Goal: Task Accomplishment & Management: Complete application form

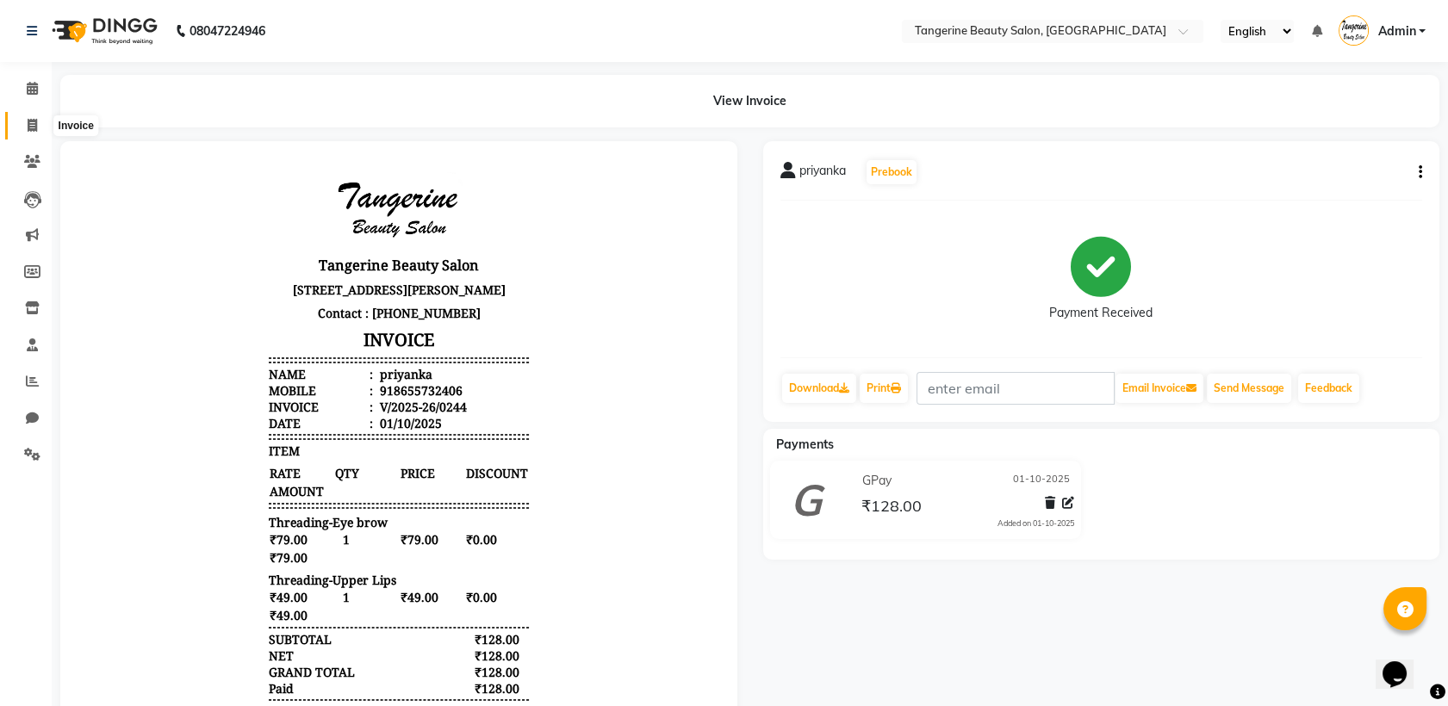
click at [28, 119] on icon at bounding box center [32, 125] width 9 height 13
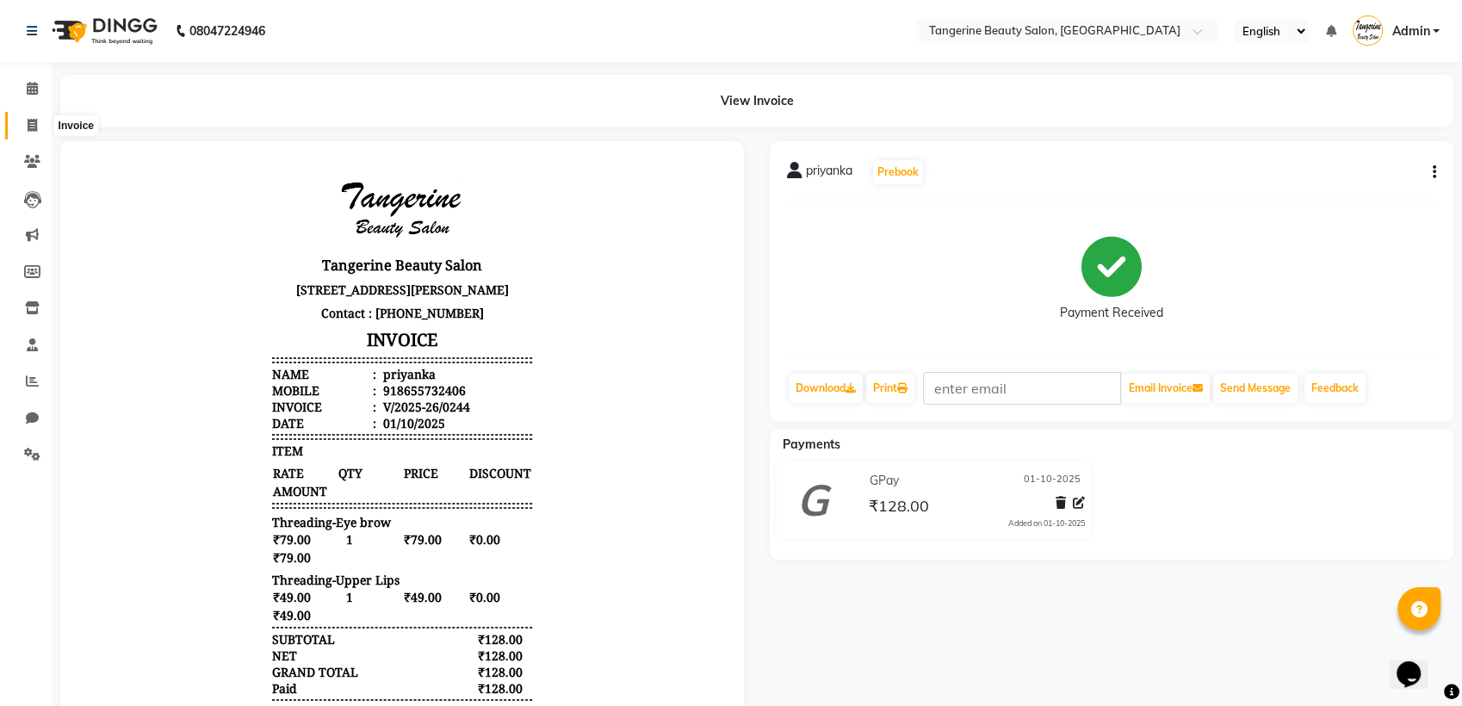
select select "service"
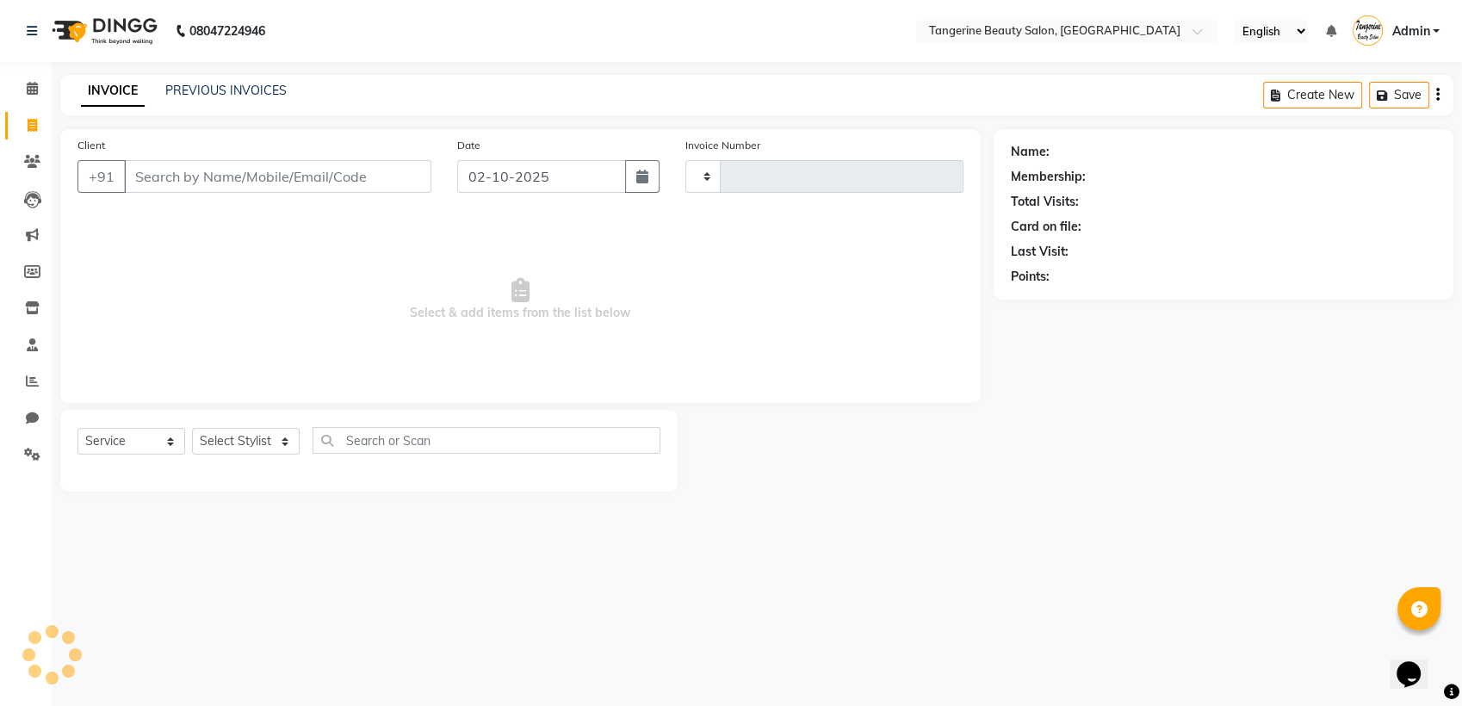
type input "0245"
select select "8585"
click at [163, 174] on input "Client" at bounding box center [277, 176] width 307 height 33
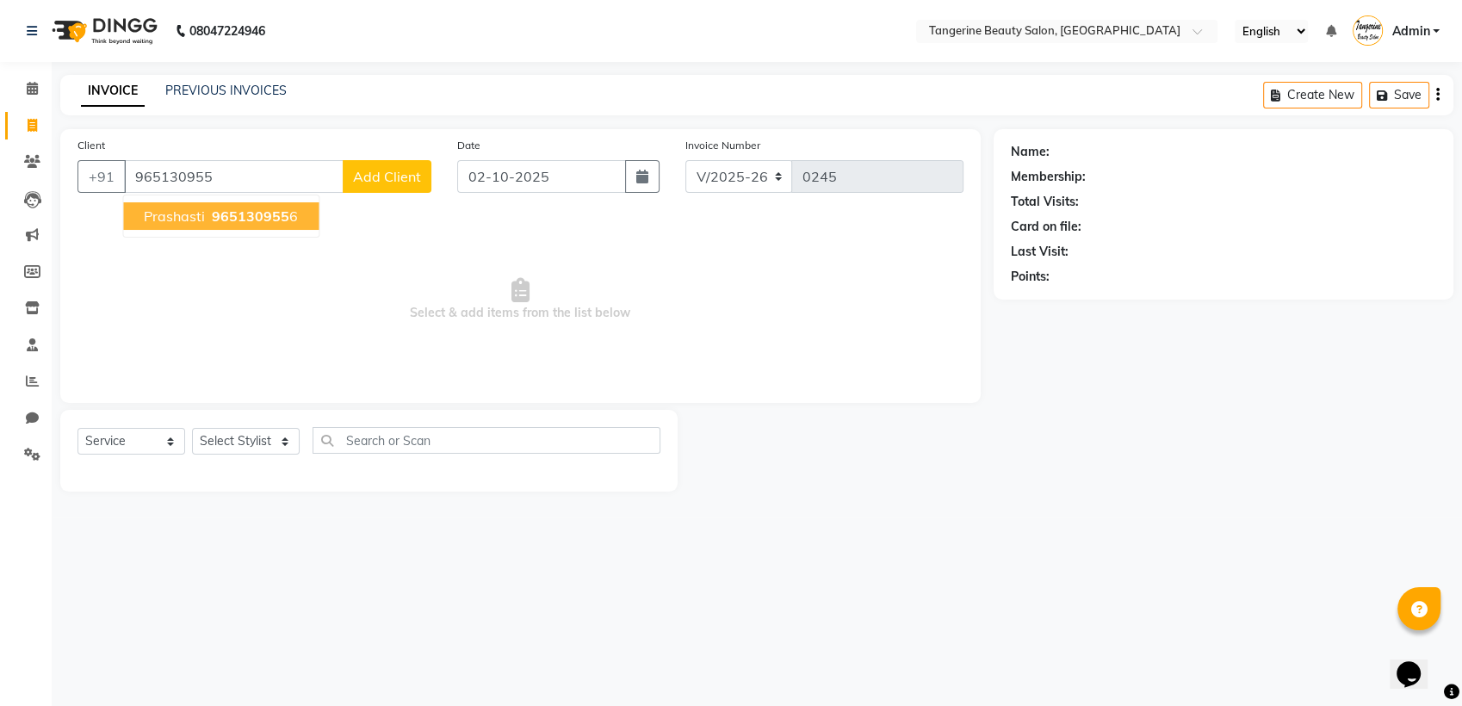
click at [264, 217] on span "965130955" at bounding box center [251, 216] width 78 height 17
type input "9651309556"
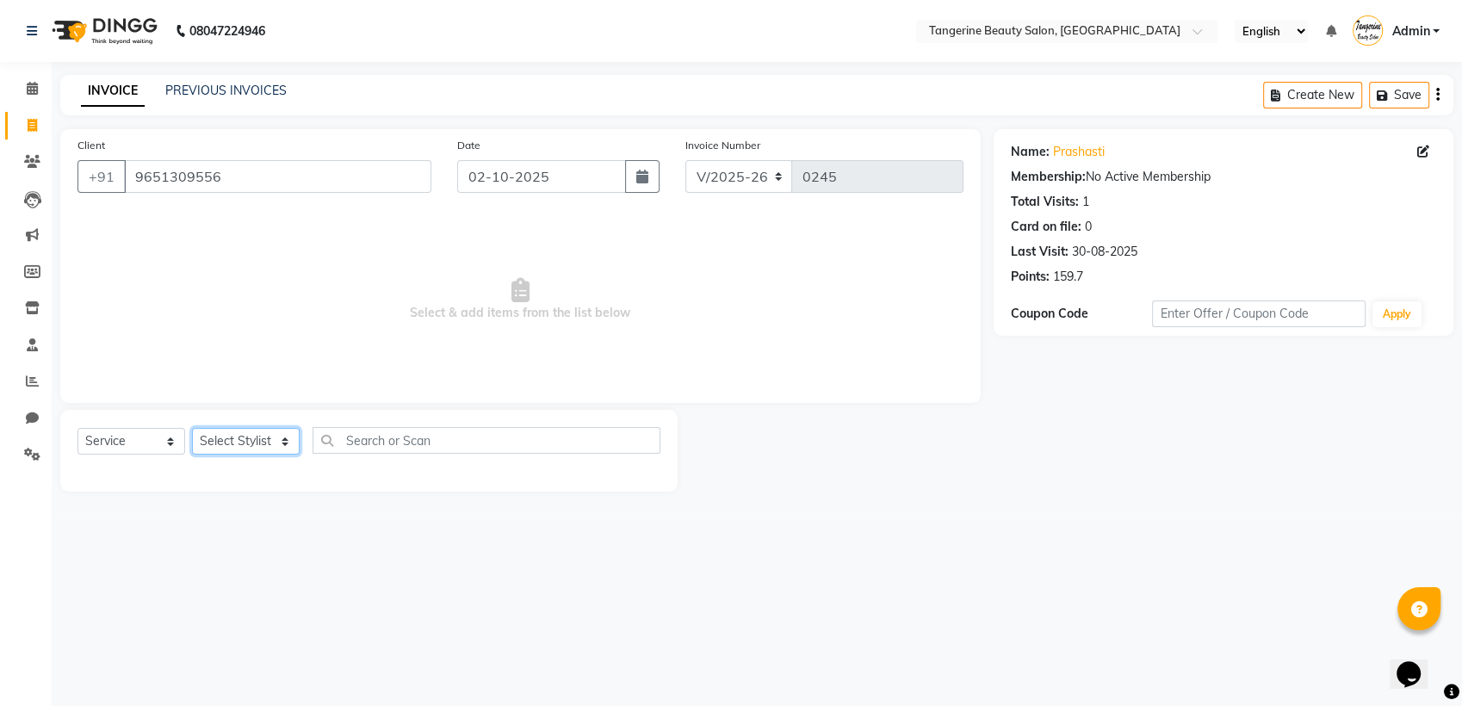
click at [230, 441] on select "Selec[PERSON_NAME]a[PERSON_NAME]d[PERSON_NAME]ani Shubha Lakshmi tangerine" at bounding box center [246, 441] width 108 height 27
select select "85414"
click at [192, 428] on select "Selec[PERSON_NAME]a[PERSON_NAME]d[PERSON_NAME]ani Shubha Lakshmi tangerine" at bounding box center [246, 441] width 108 height 27
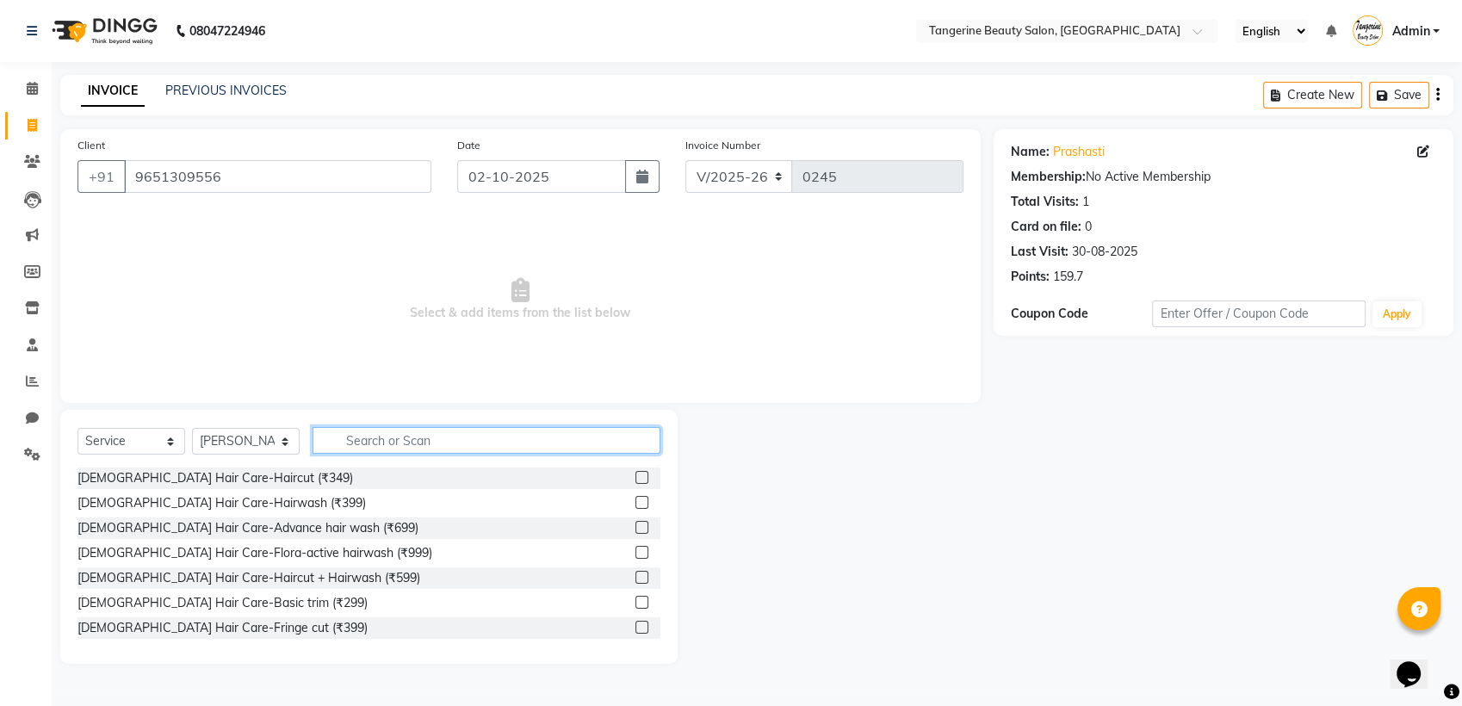
click at [388, 434] on input "text" at bounding box center [487, 440] width 348 height 27
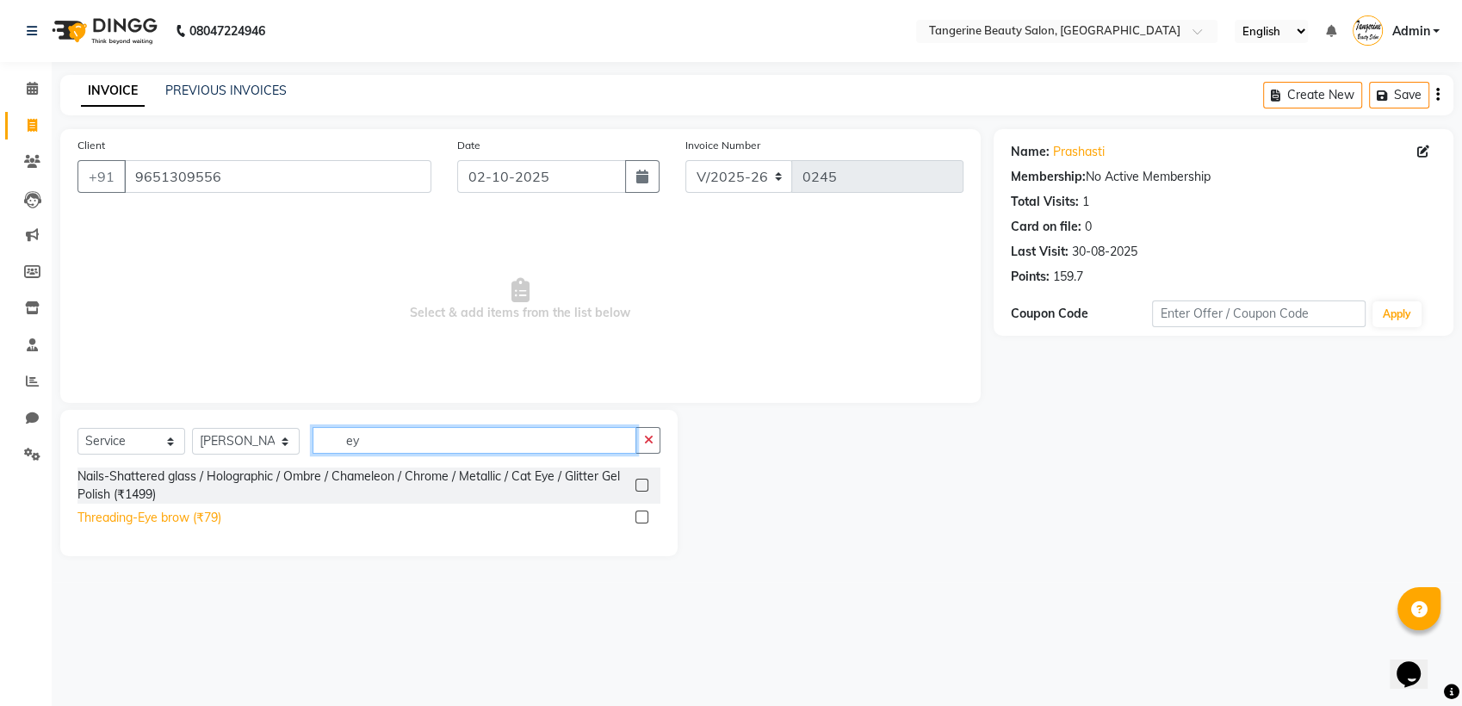
type input "ey"
click at [211, 513] on div "Threading-Eye brow (₹79)" at bounding box center [150, 518] width 144 height 18
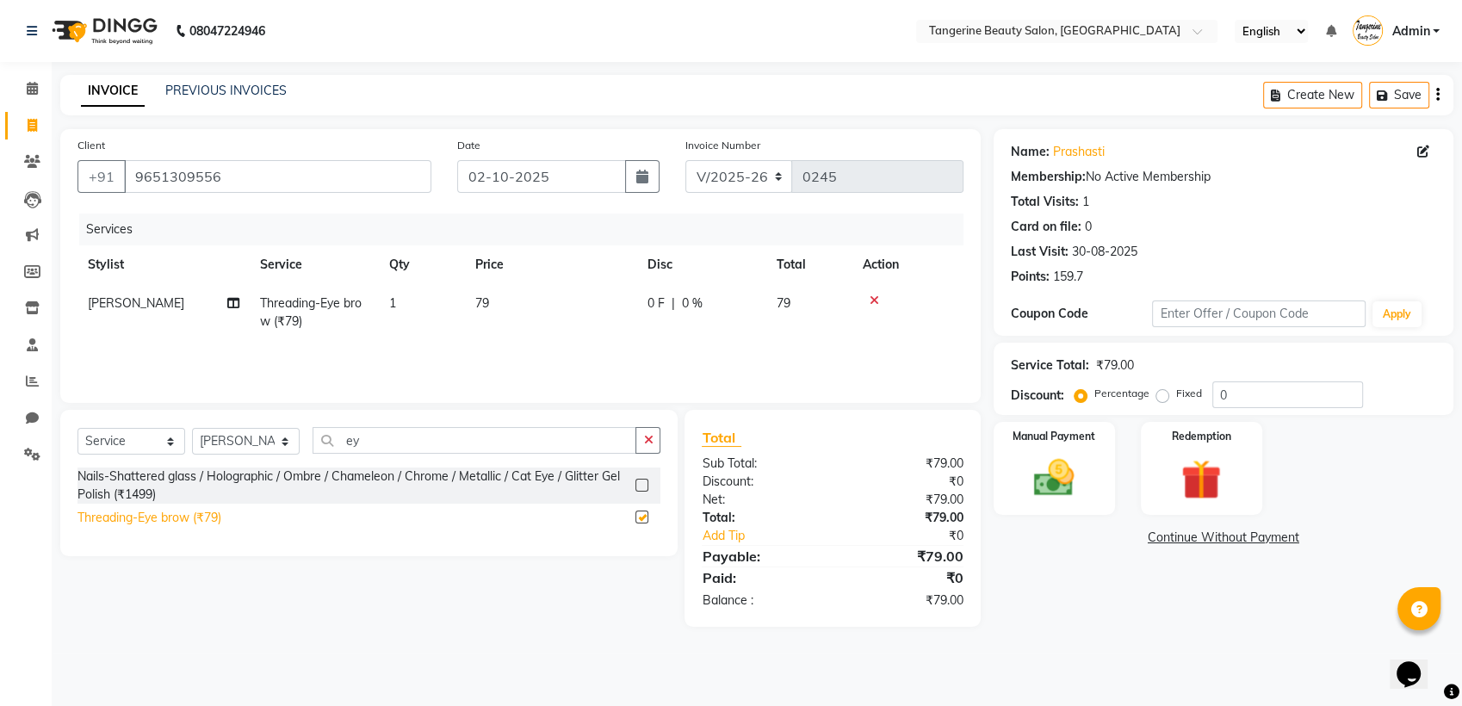
checkbox input "false"
click at [358, 443] on input "ey" at bounding box center [475, 440] width 324 height 27
type input "e"
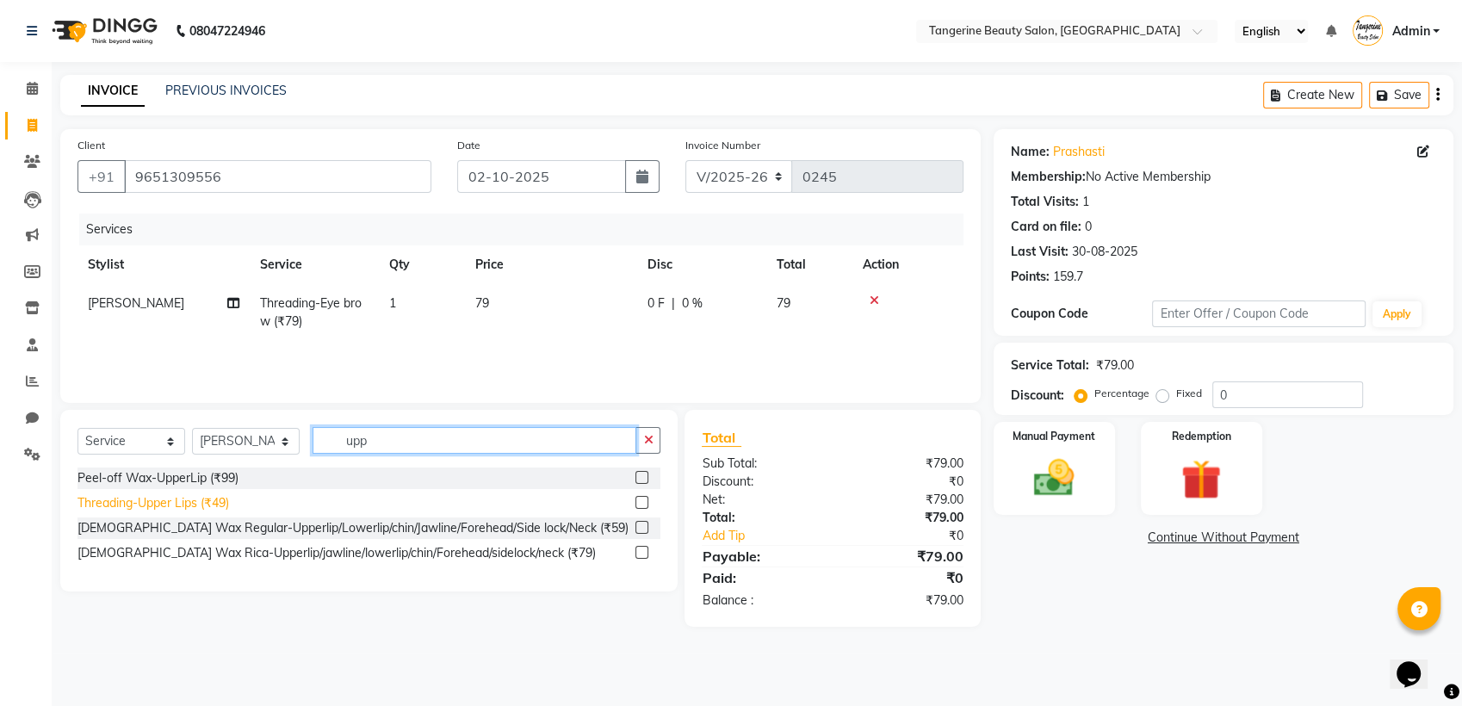
type input "upp"
click at [189, 499] on div "Threading-Upper Lips (₹49)" at bounding box center [154, 503] width 152 height 18
checkbox input "false"
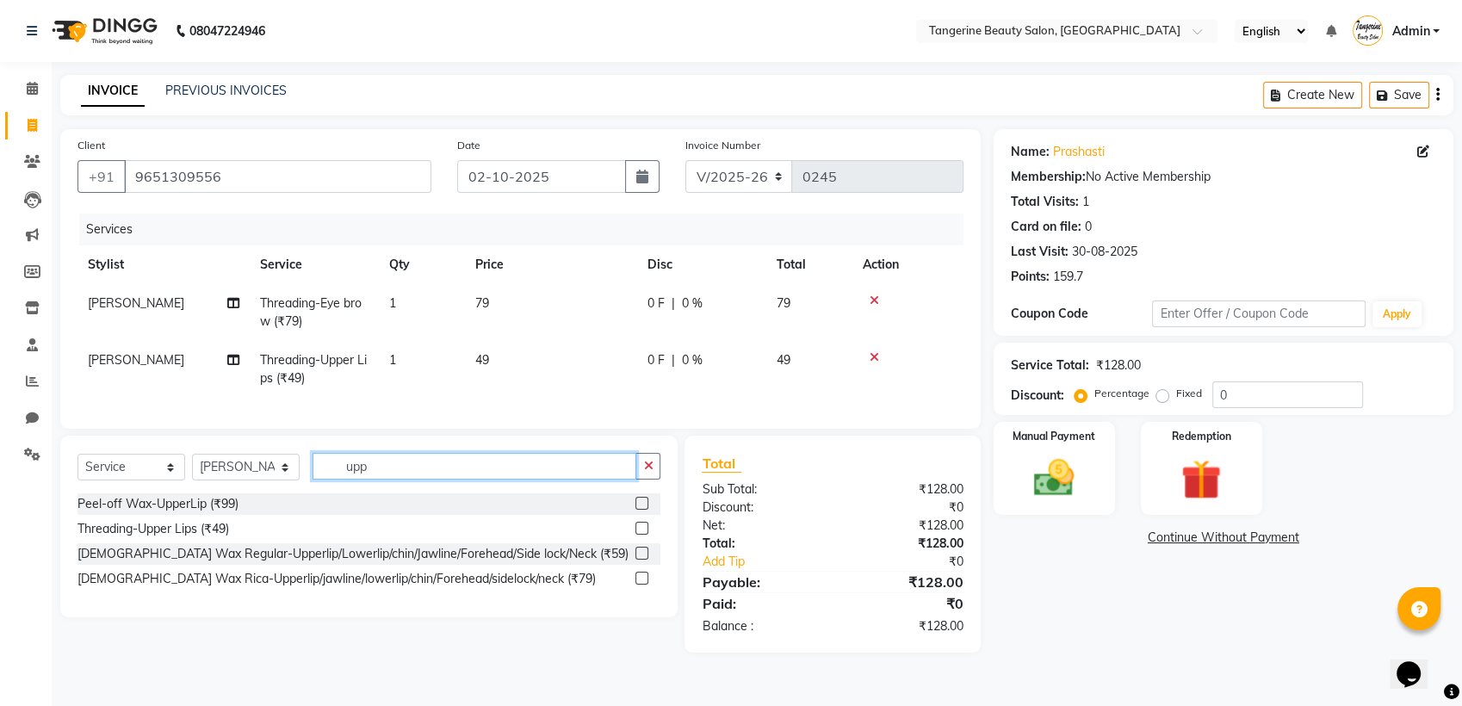
click at [378, 479] on input "upp" at bounding box center [475, 466] width 324 height 27
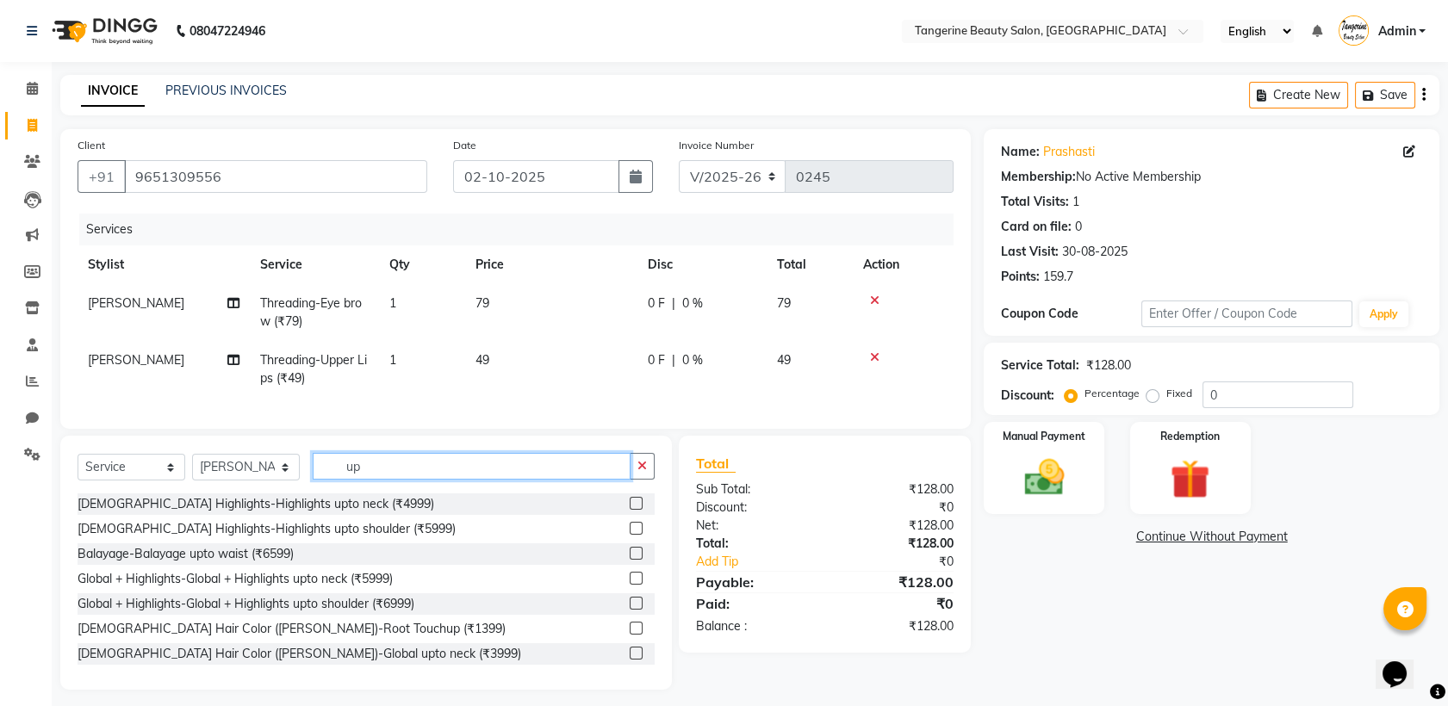
type input "u"
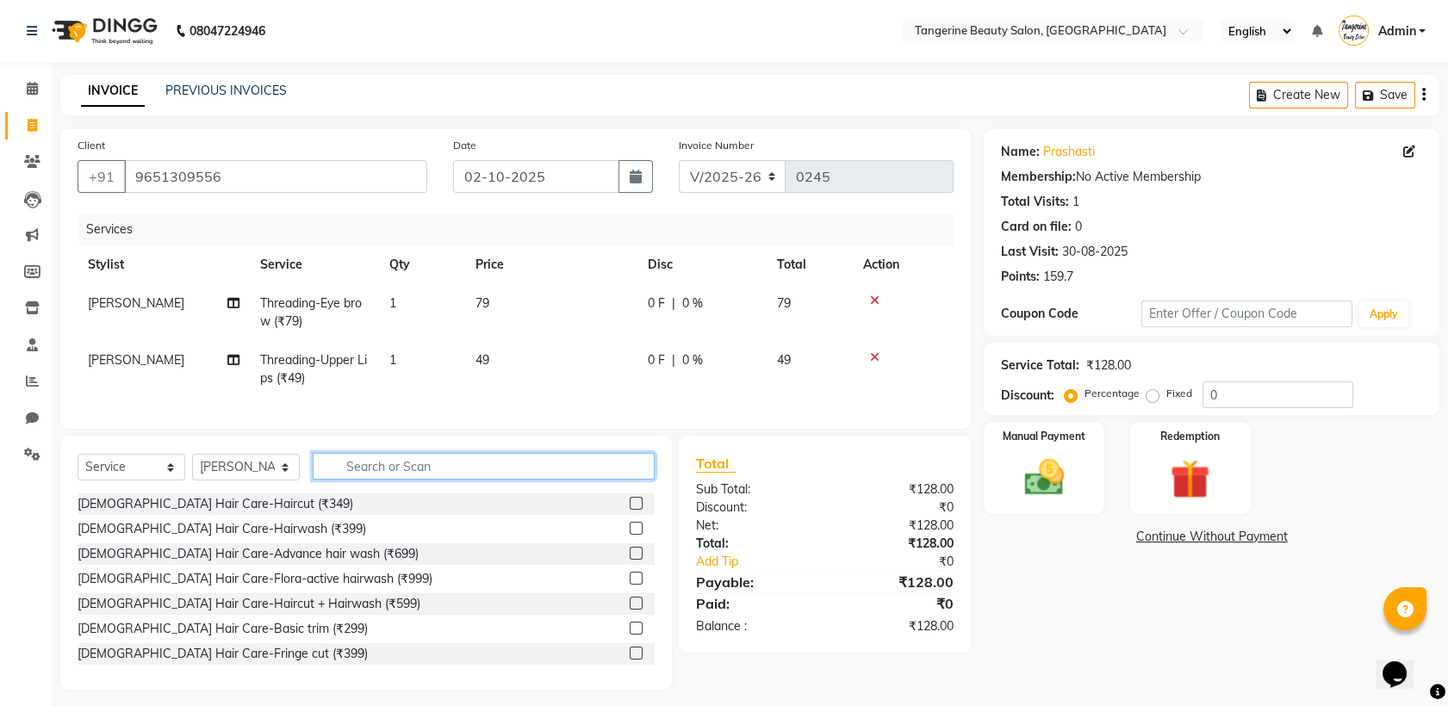
click at [342, 480] on input "text" at bounding box center [484, 466] width 342 height 27
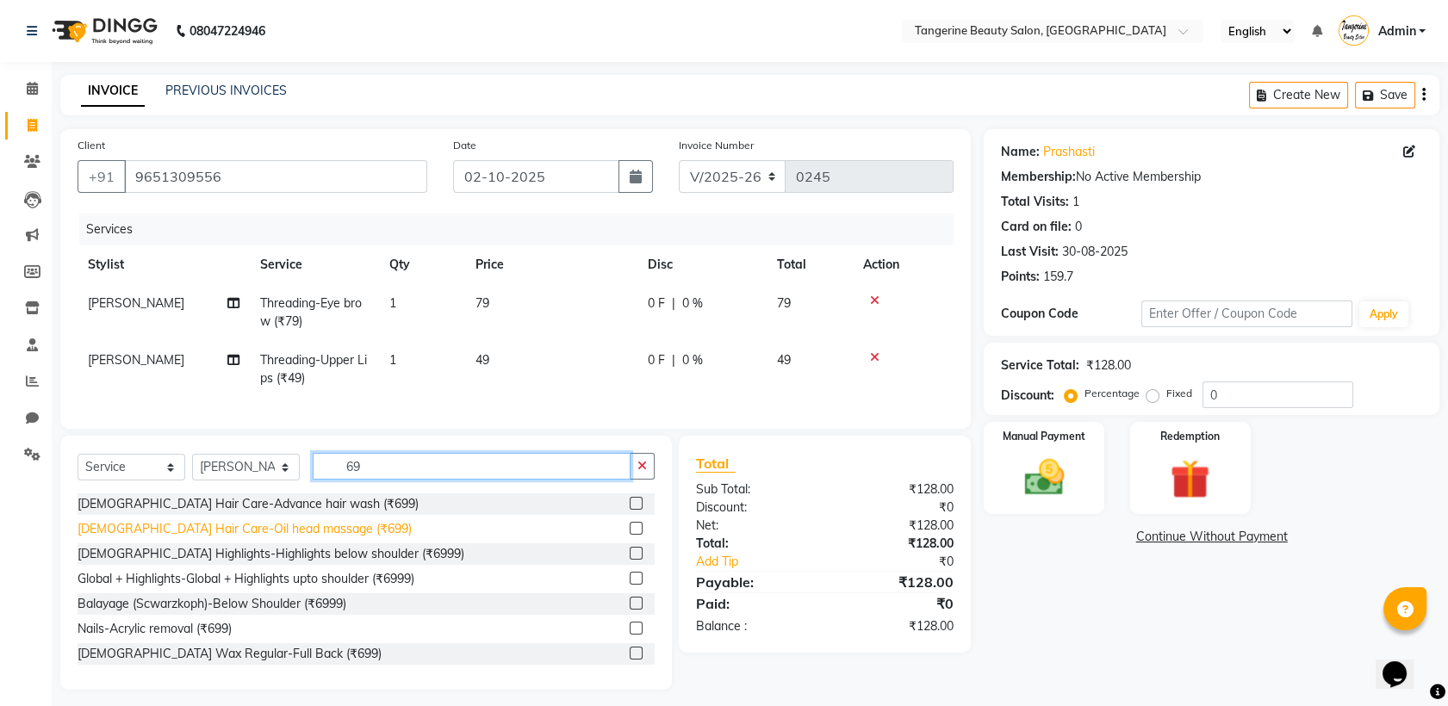
type input "69"
click at [245, 538] on div "[DEMOGRAPHIC_DATA] Hair Care-Oil head massage (₹699)" at bounding box center [245, 529] width 334 height 18
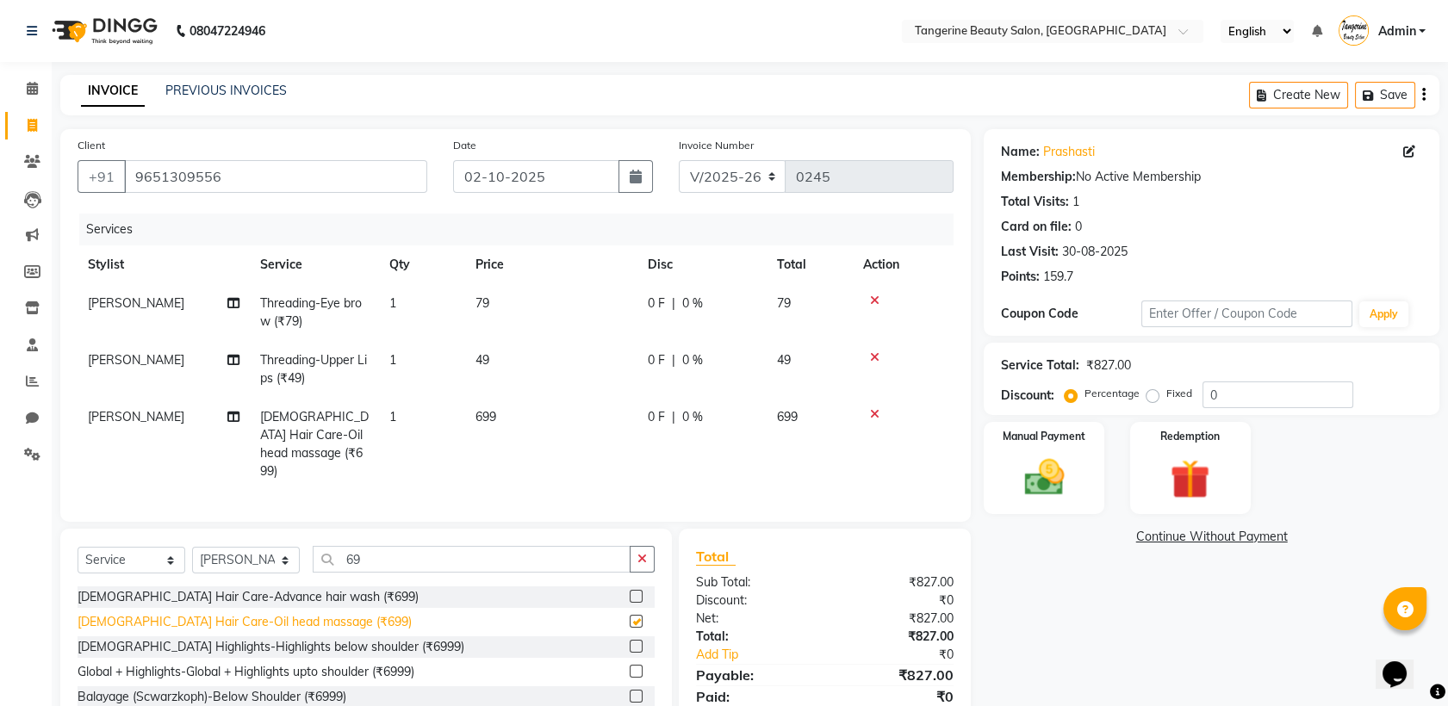
checkbox input "false"
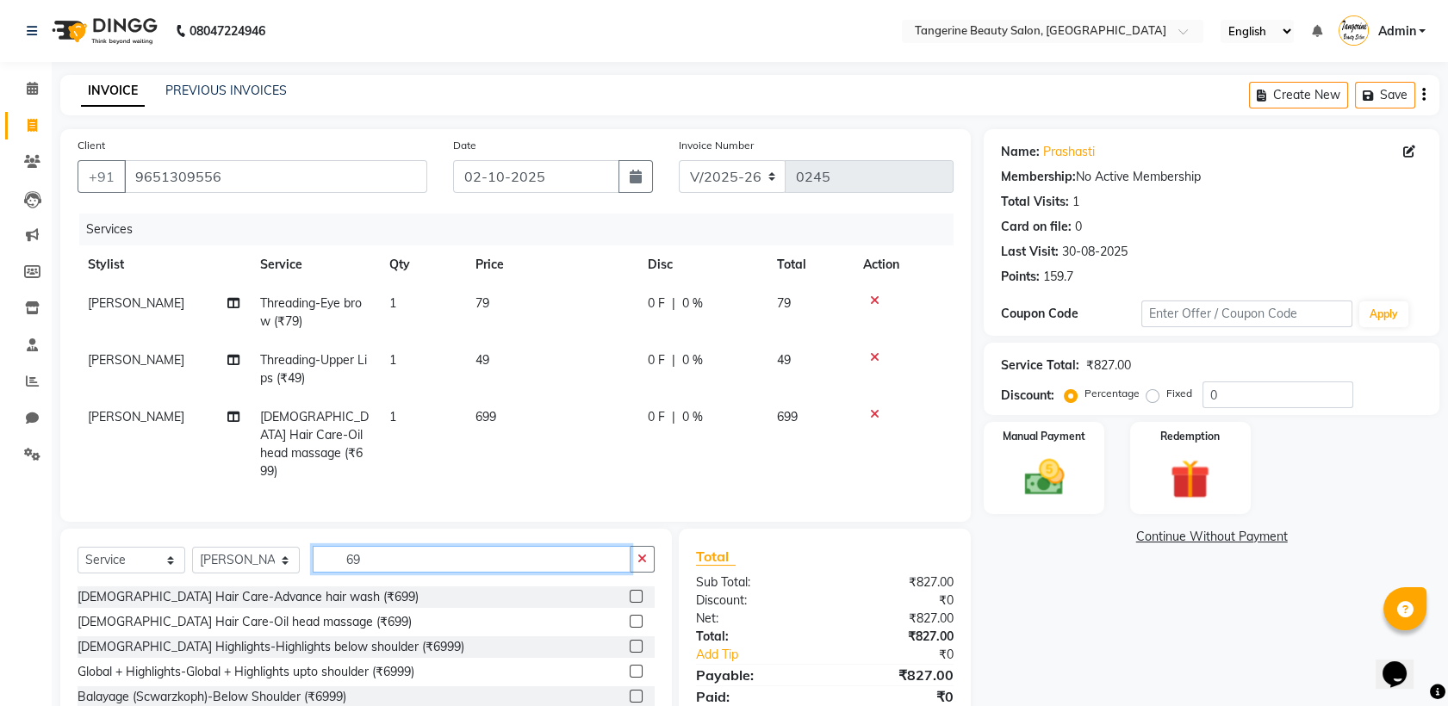
click at [374, 546] on input "69" at bounding box center [472, 559] width 318 height 27
type input "6"
type input "4"
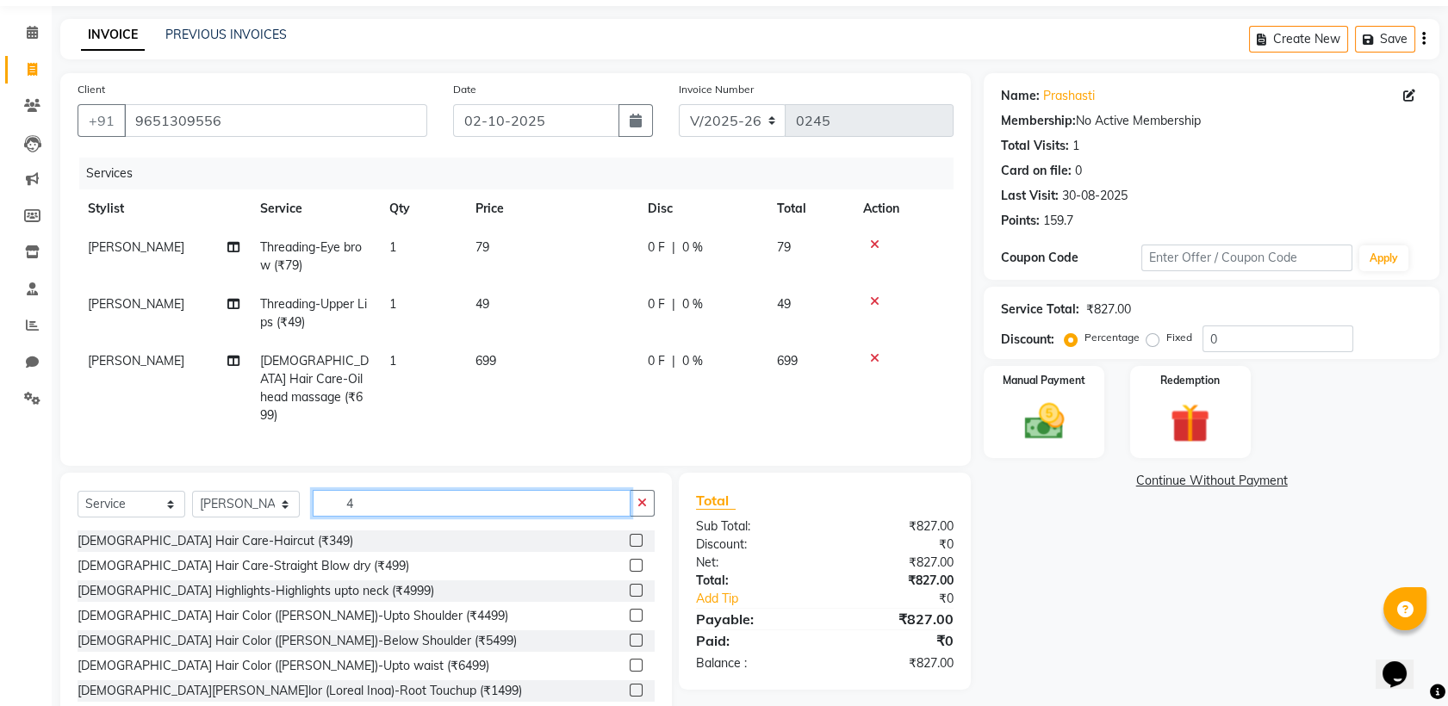
scroll to position [61, 0]
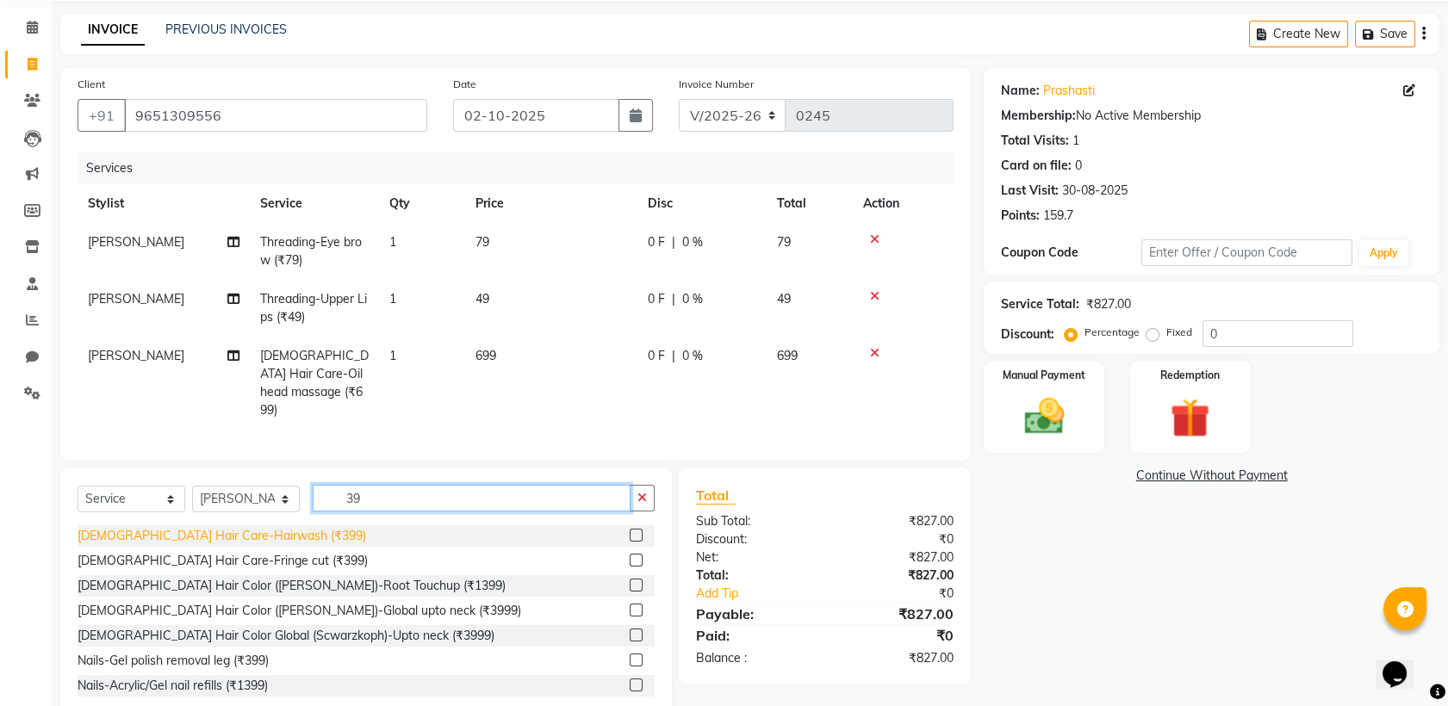
type input "39"
click at [198, 530] on div "[DEMOGRAPHIC_DATA] Hair Care-Hairwash (₹399)" at bounding box center [222, 536] width 288 height 18
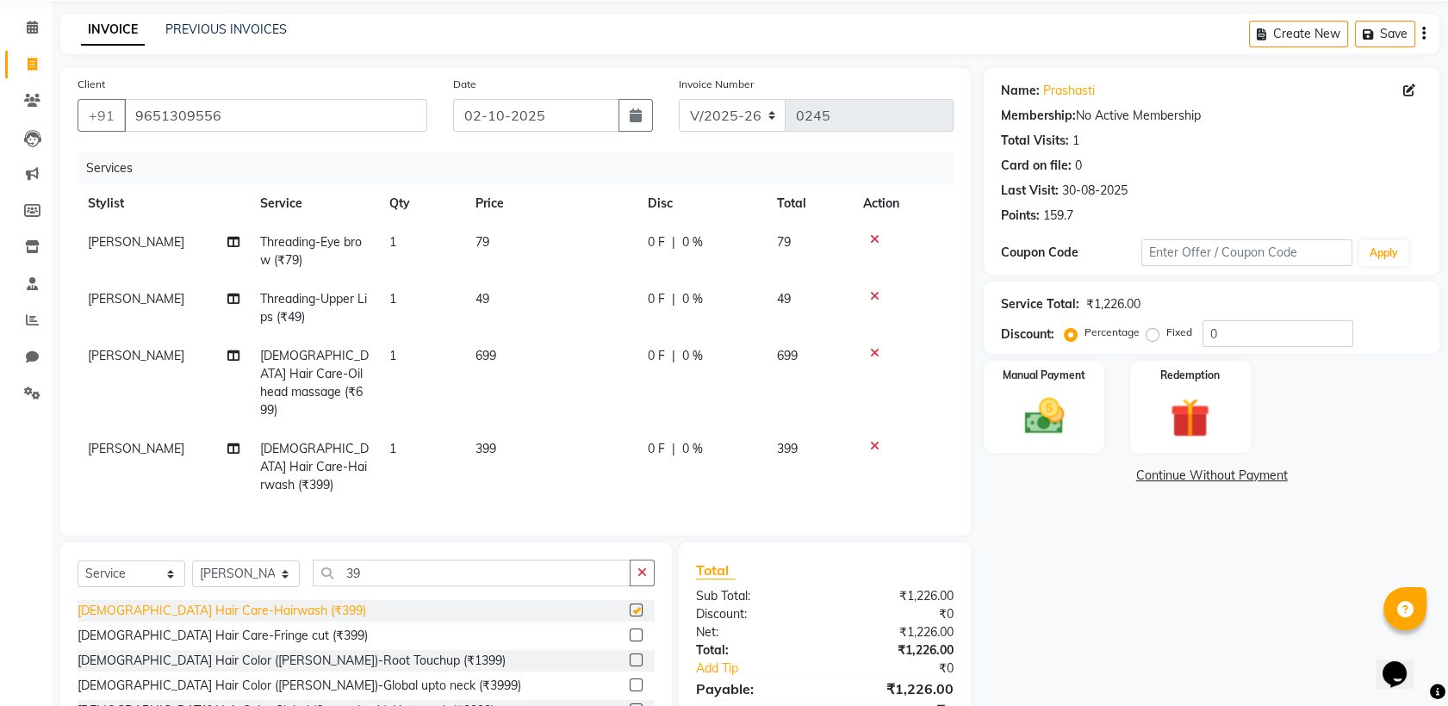
checkbox input "false"
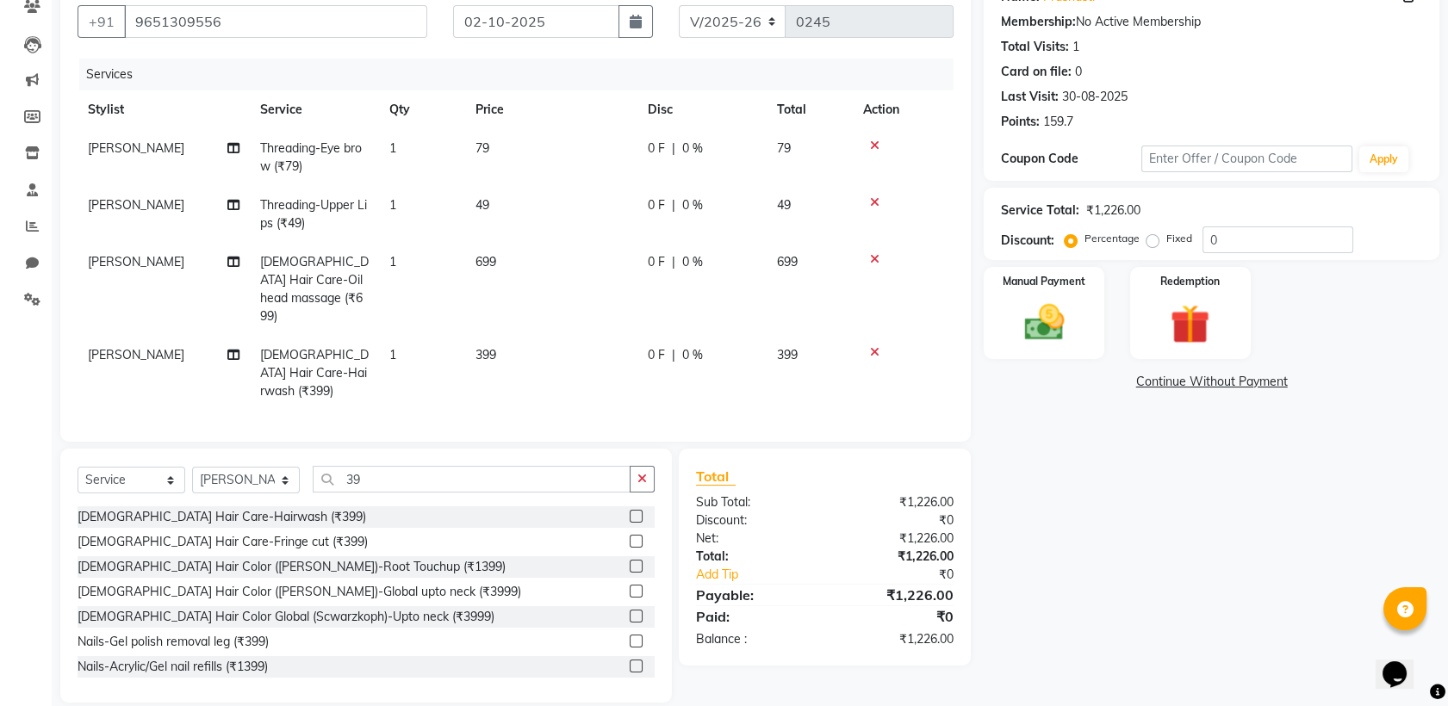
click at [778, 412] on div "Client [PHONE_NUMBER] Date 02-10-2025 Inv[DATE]r V/2025 V/[PHONE_NUMBER] Servic…" at bounding box center [515, 208] width 910 height 468
click at [1052, 316] on img at bounding box center [1043, 322] width 67 height 47
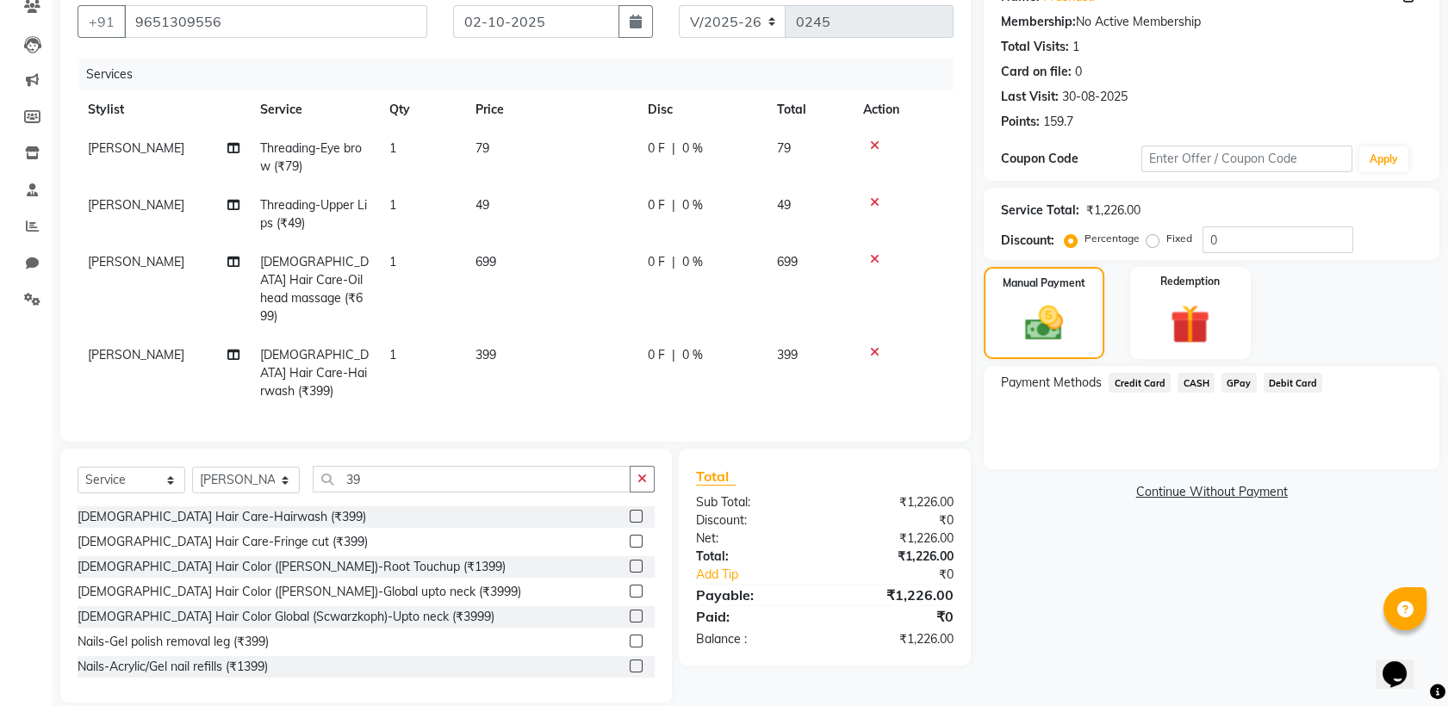
click at [1233, 385] on span "GPay" at bounding box center [1238, 383] width 35 height 20
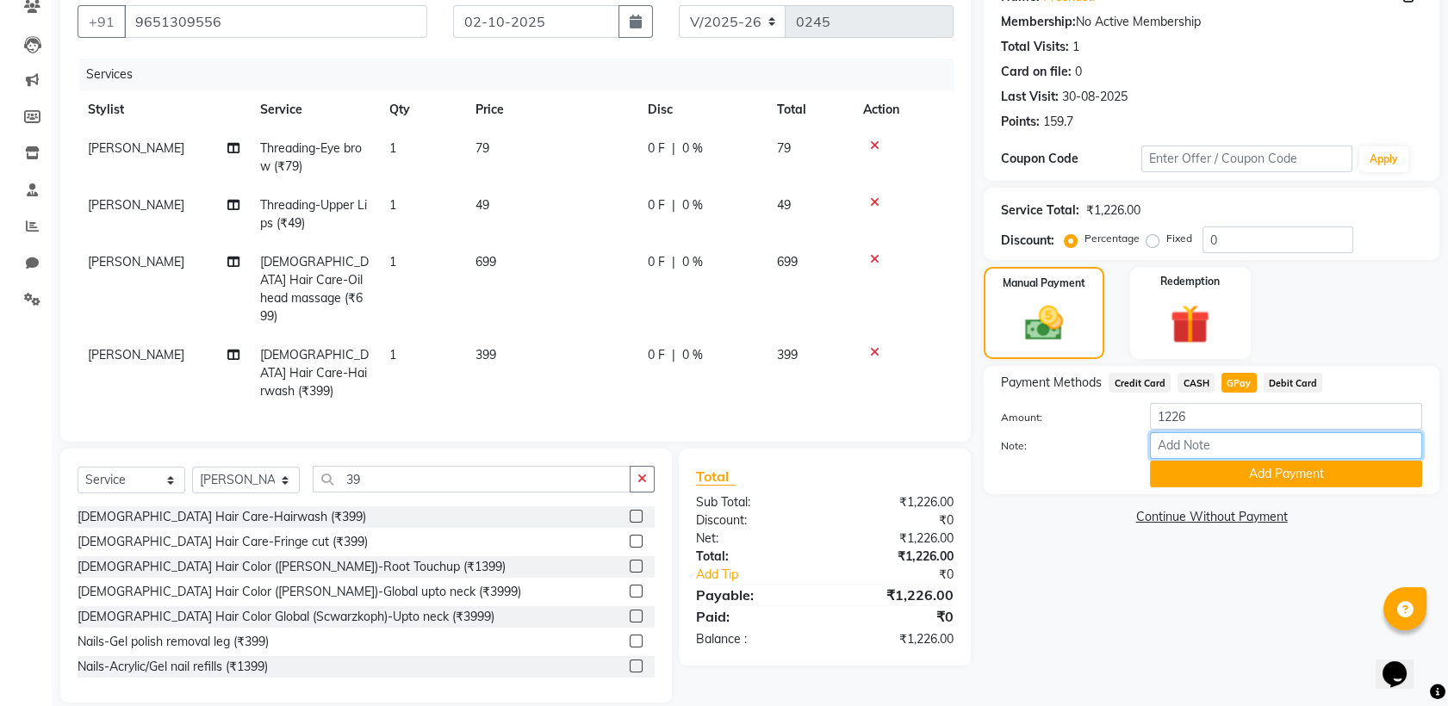
click at [1243, 450] on input "Note:" at bounding box center [1286, 445] width 272 height 27
click at [1245, 465] on button "Add Payment" at bounding box center [1286, 474] width 272 height 27
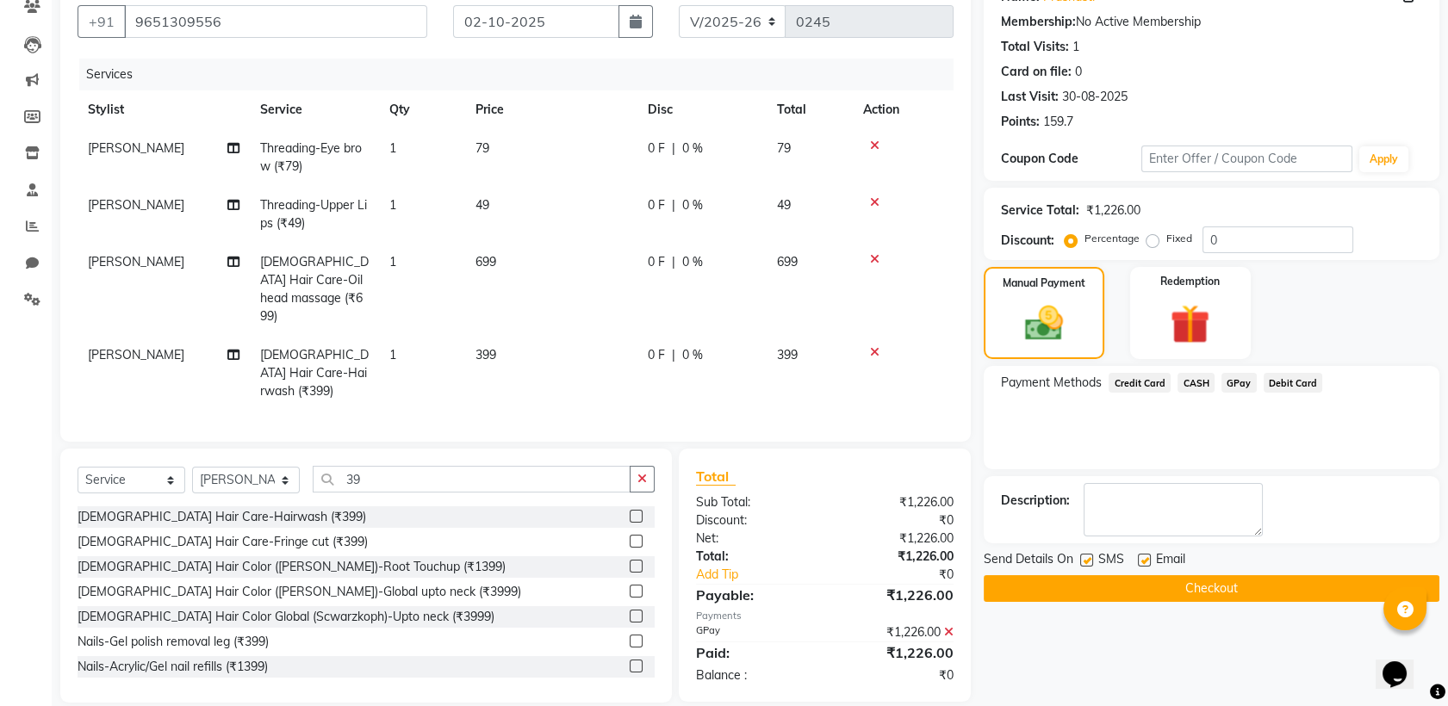
click at [1219, 591] on button "Checkout" at bounding box center [1211, 588] width 456 height 27
